Goal: Navigation & Orientation: Find specific page/section

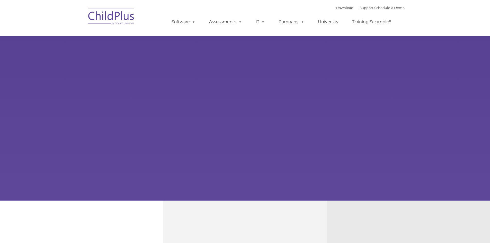
select select "MEDIUM"
type input ""
select select "MEDIUM"
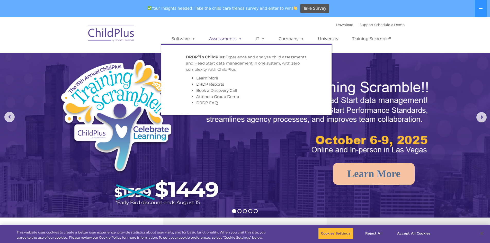
click at [231, 41] on link "Assessments" at bounding box center [225, 39] width 43 height 10
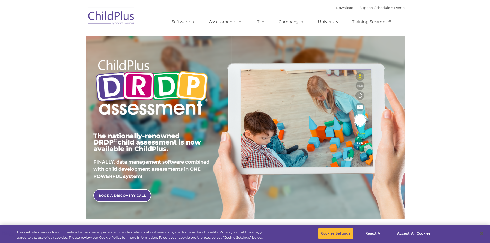
type input ""
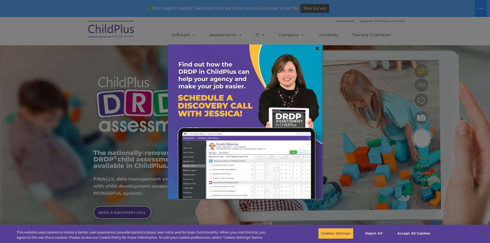
click at [316, 51] on link "×" at bounding box center [317, 48] width 6 height 5
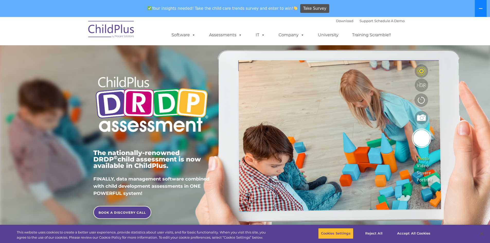
click at [482, 9] on button at bounding box center [481, 8] width 12 height 17
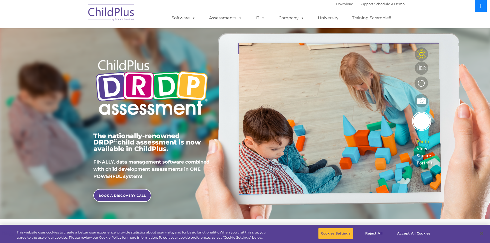
click at [483, 6] on icon at bounding box center [481, 6] width 4 height 4
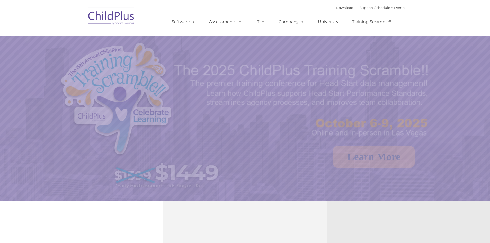
select select "MEDIUM"
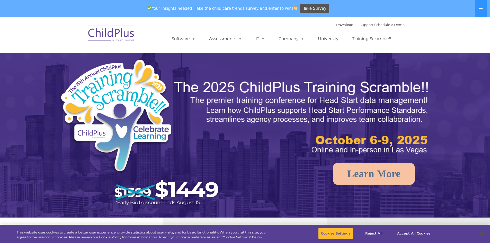
click at [127, 21] on img at bounding box center [111, 34] width 51 height 26
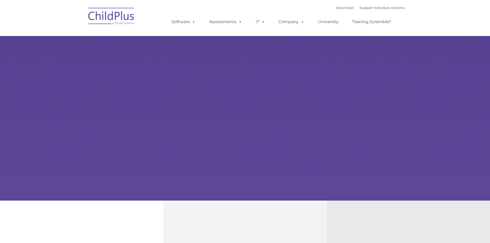
select select "MEDIUM"
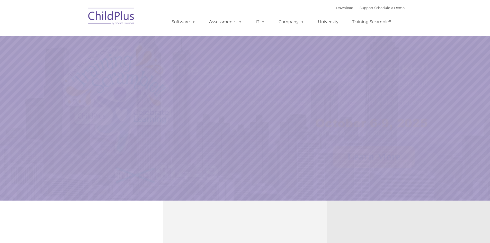
select select "MEDIUM"
